Goal: Information Seeking & Learning: Learn about a topic

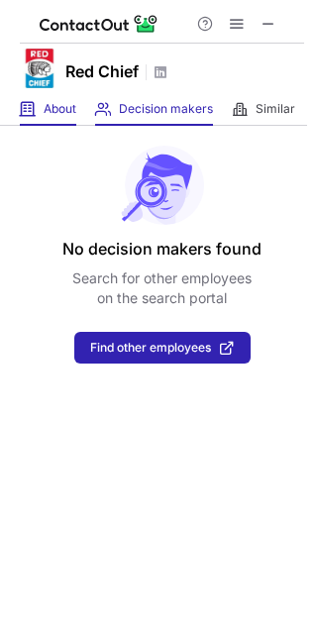
click at [62, 98] on div "About About Company" at bounding box center [48, 109] width 56 height 33
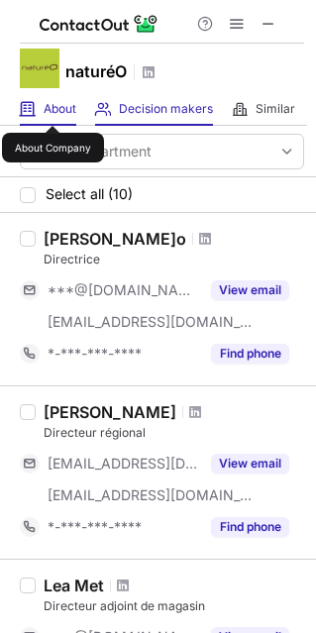
click at [53, 108] on span "About" at bounding box center [60, 109] width 33 height 16
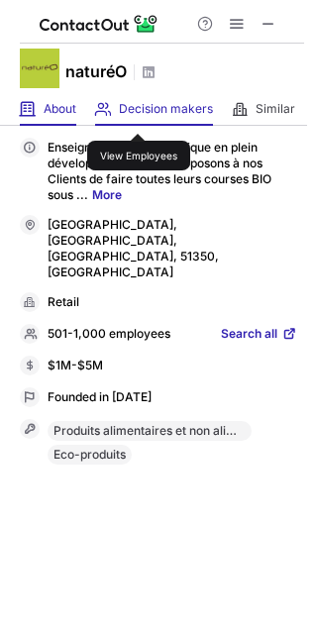
click at [145, 110] on span "Decision makers" at bounding box center [166, 109] width 94 height 16
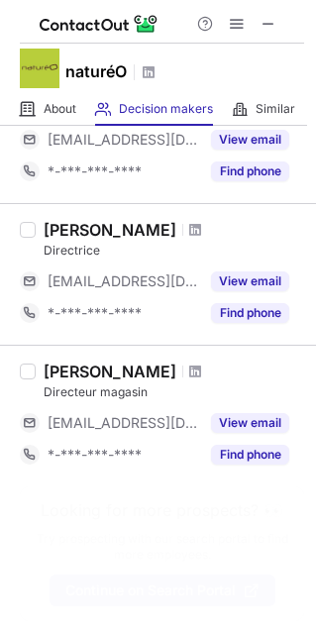
scroll to position [808, 0]
